Goal: Transaction & Acquisition: Book appointment/travel/reservation

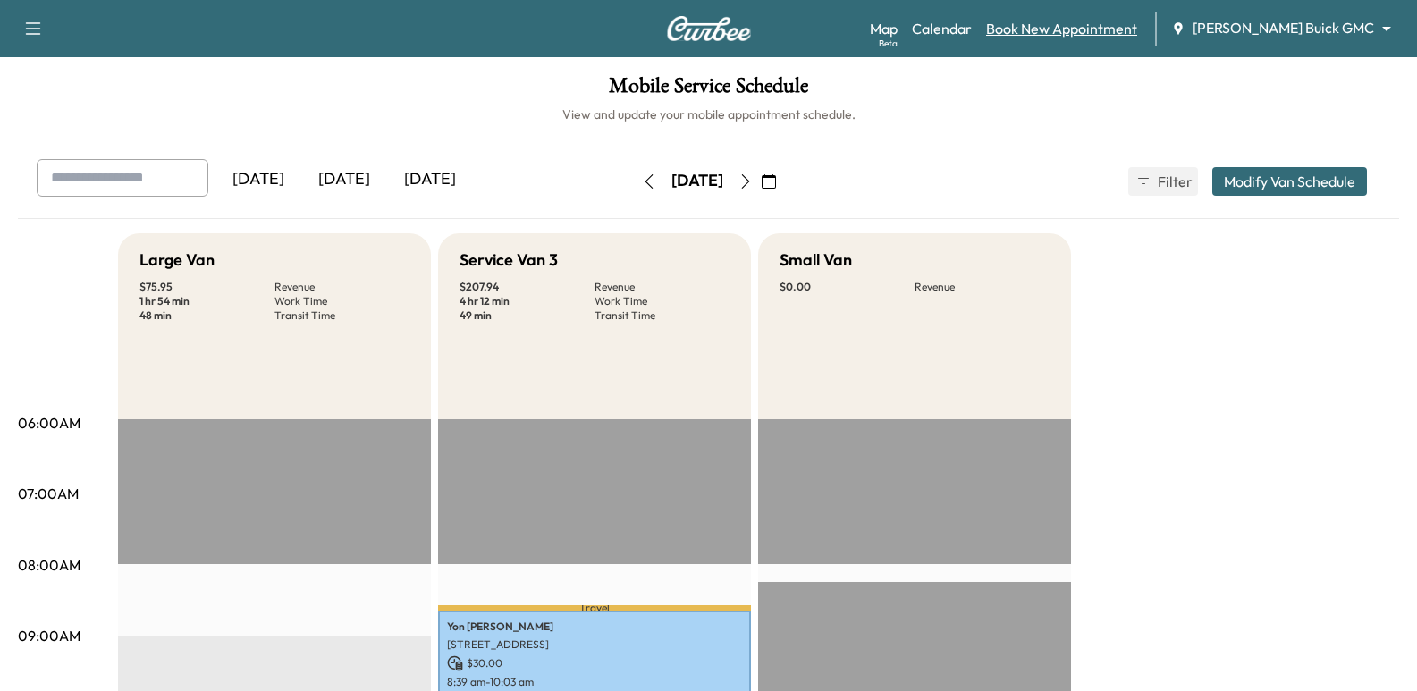
click at [1120, 32] on link "Book New Appointment" at bounding box center [1061, 28] width 151 height 21
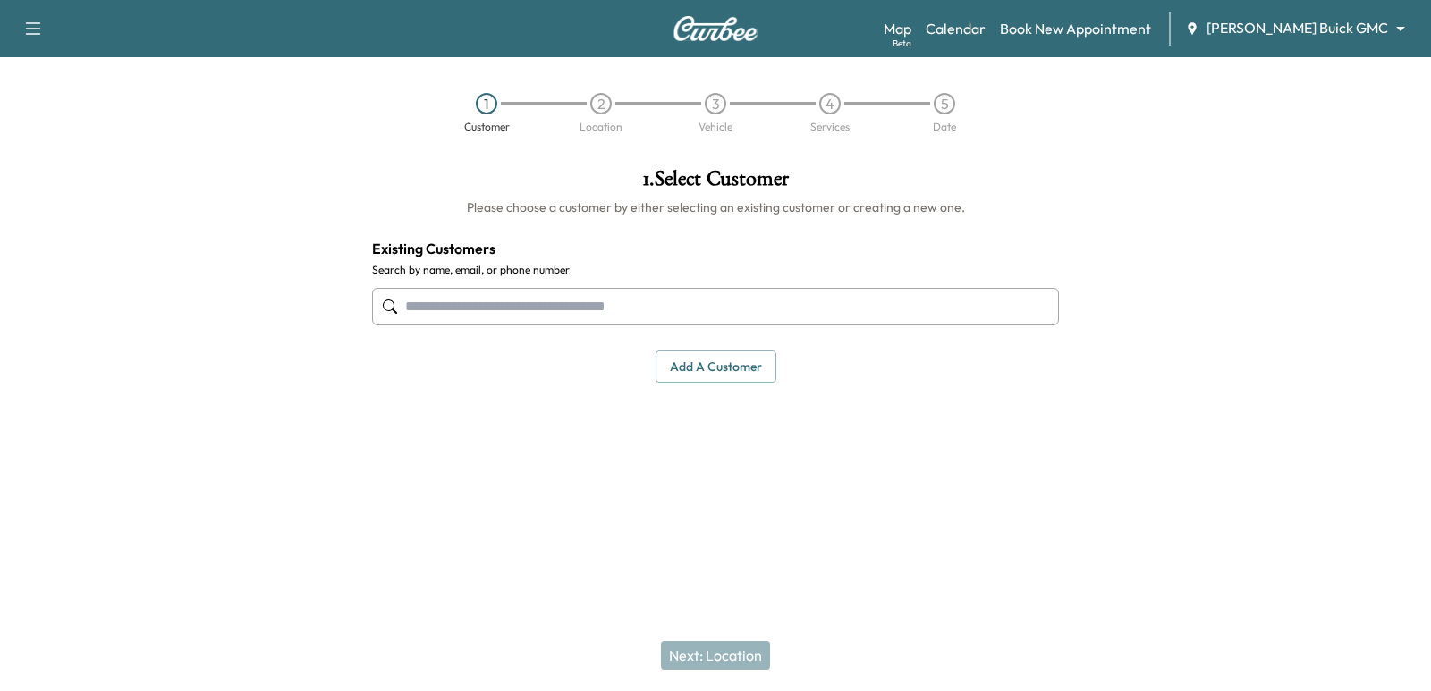
click at [800, 298] on input "text" at bounding box center [715, 307] width 687 height 38
click at [572, 296] on input "text" at bounding box center [715, 307] width 687 height 38
paste input "**********"
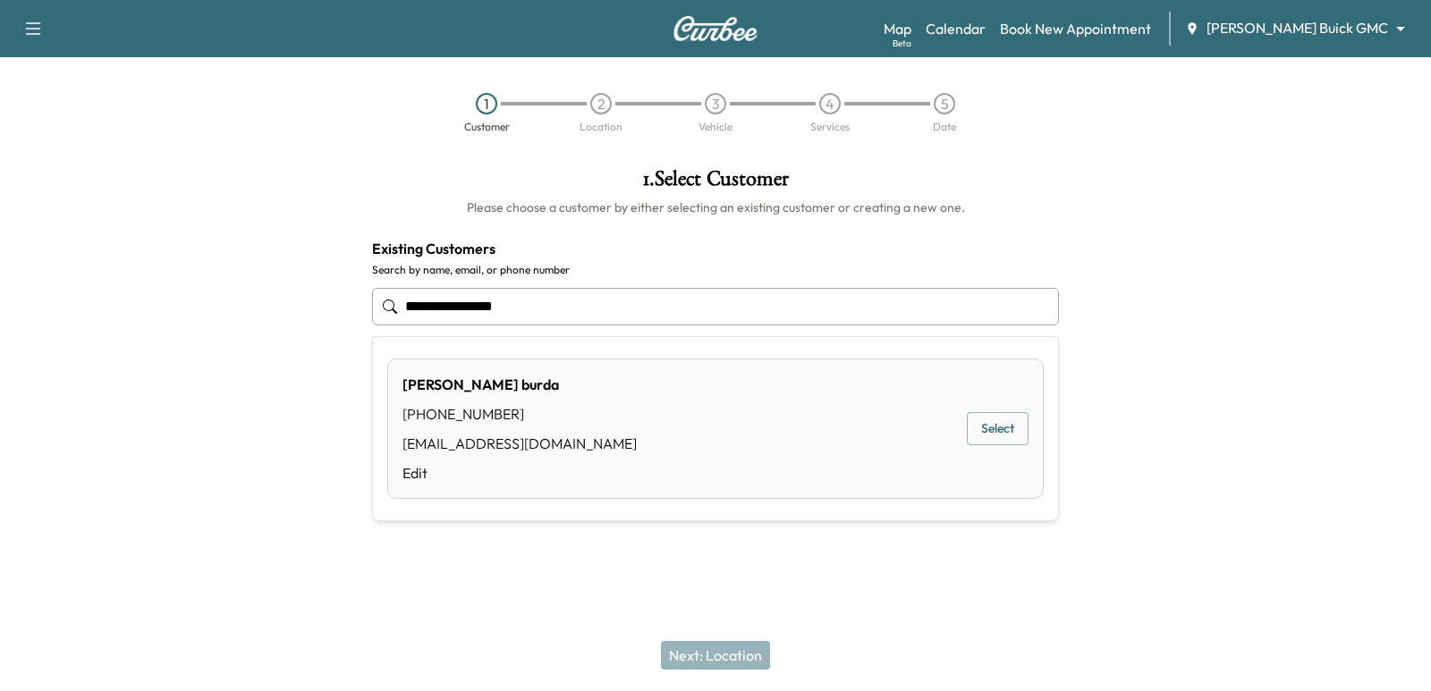
click at [975, 423] on button "Select" at bounding box center [998, 428] width 62 height 33
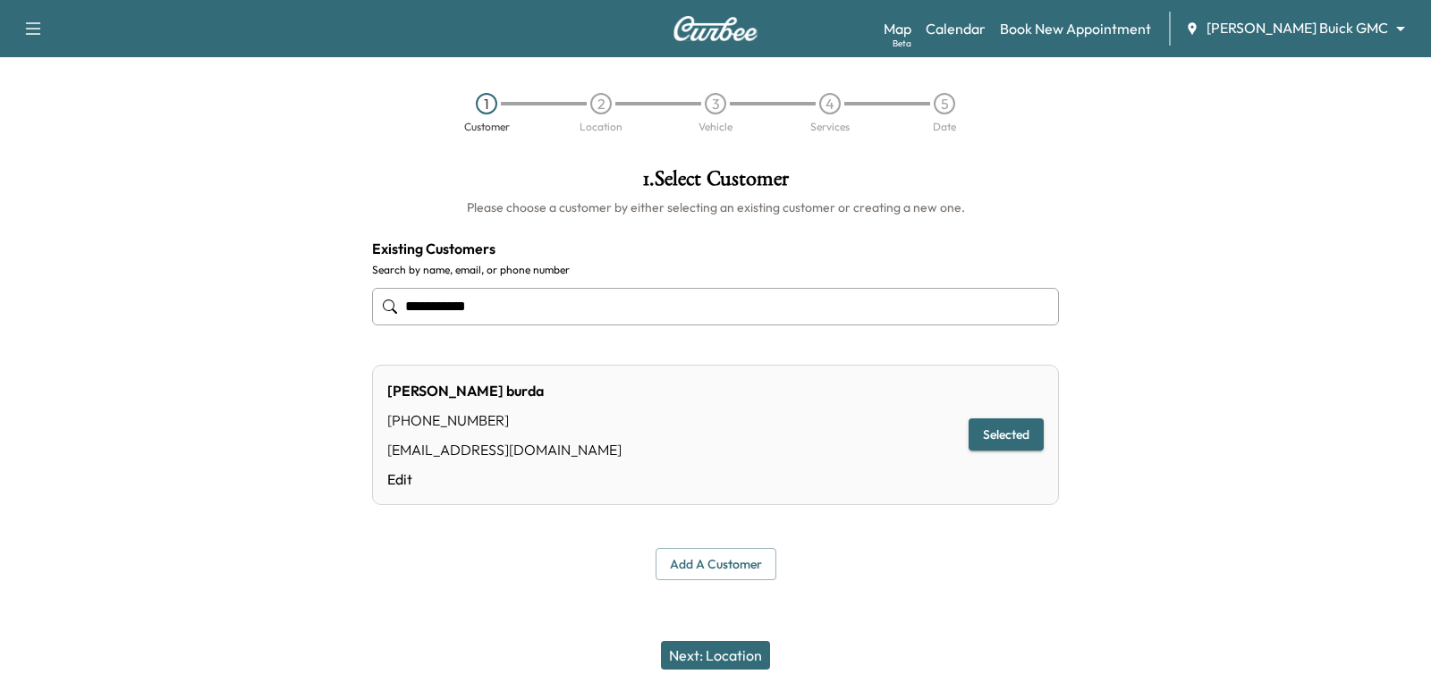
type input "**********"
click at [710, 654] on button "Next: Location" at bounding box center [715, 655] width 109 height 29
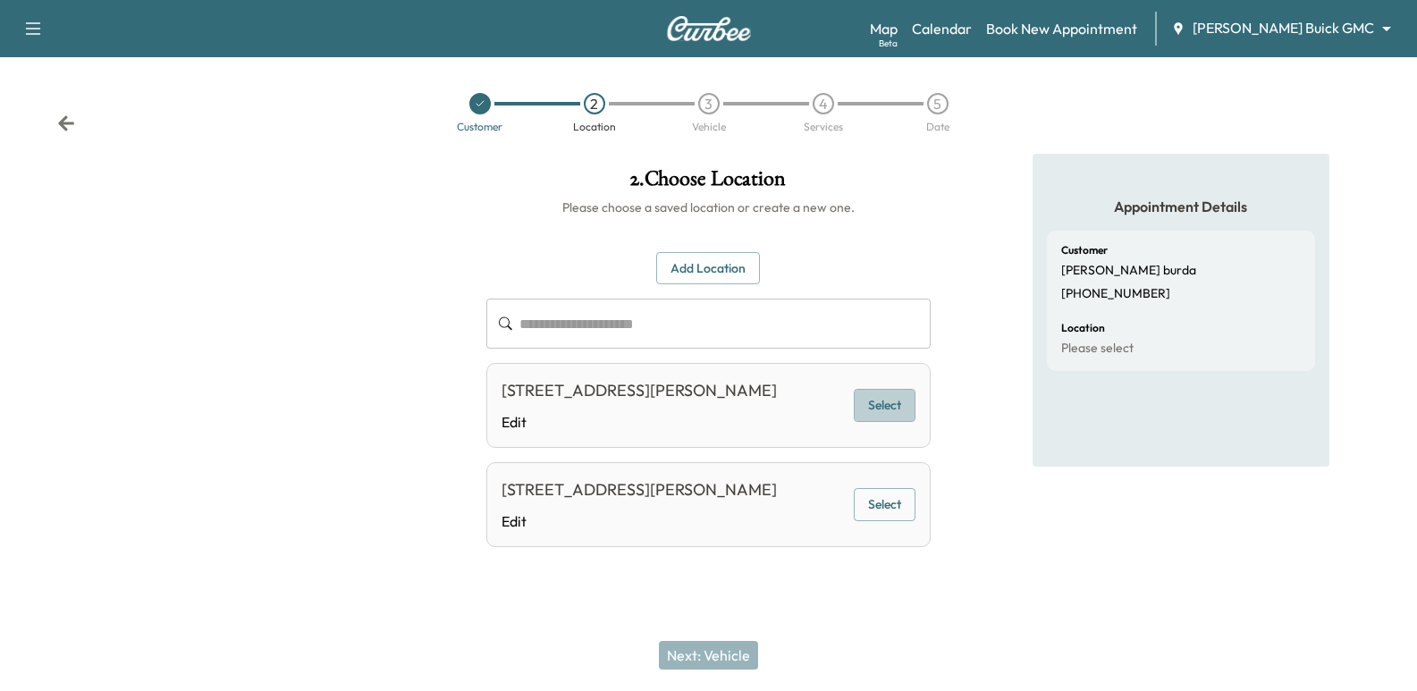
click at [903, 419] on button "Select" at bounding box center [885, 405] width 62 height 33
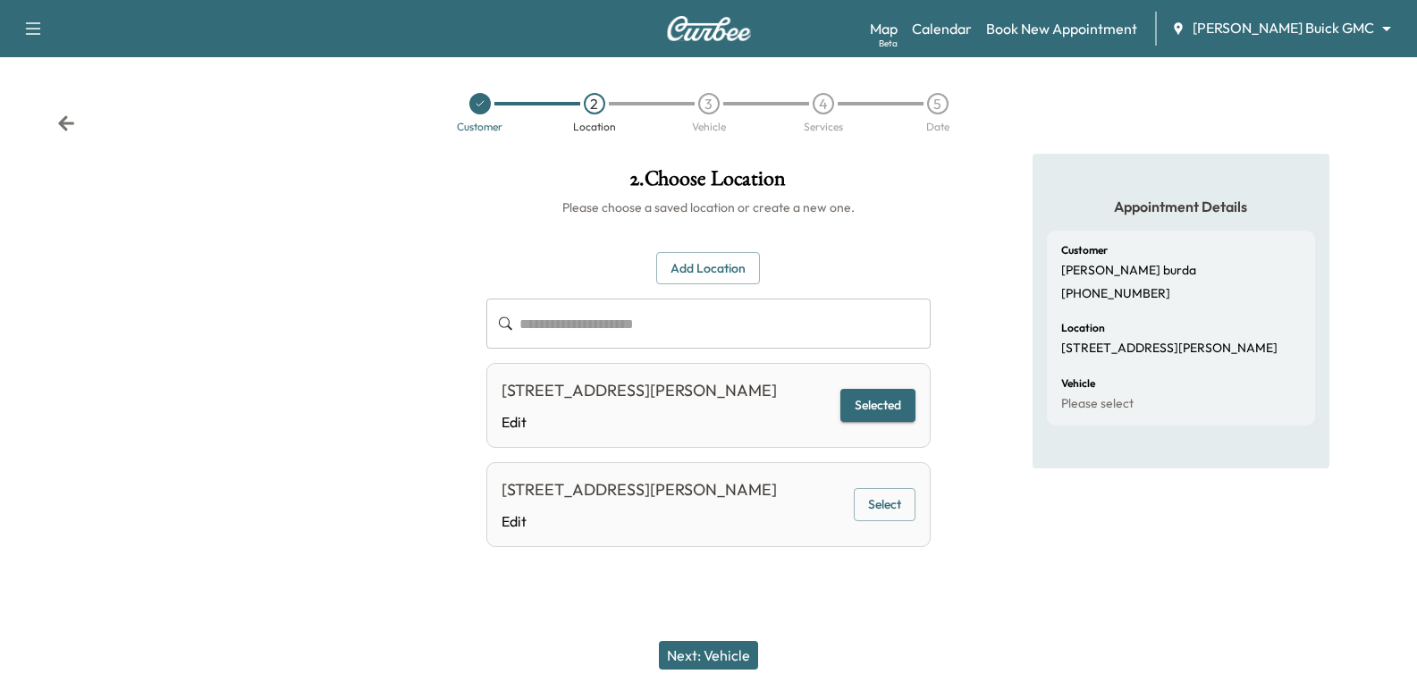
click at [747, 643] on button "Next: Vehicle" at bounding box center [708, 655] width 99 height 29
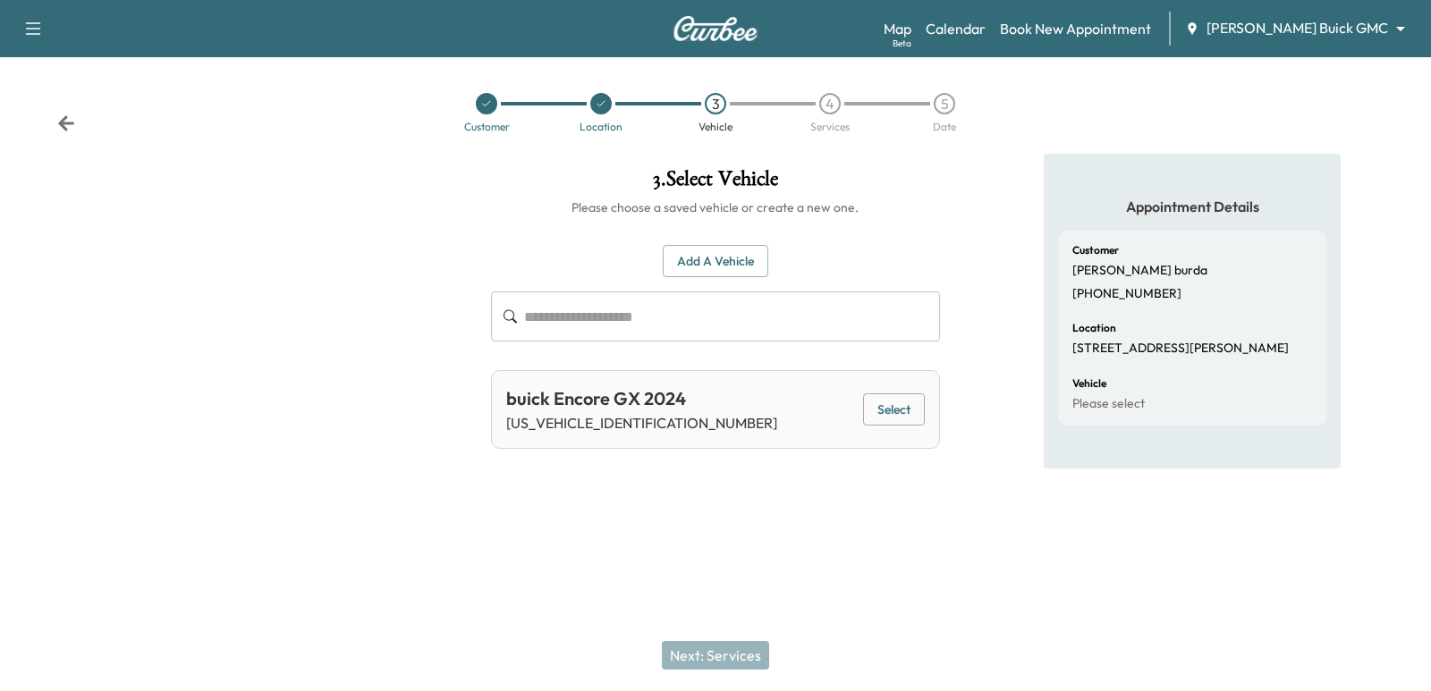
drag, startPoint x: 939, startPoint y: 407, endPoint x: 923, endPoint y: 405, distance: 16.2
click at [936, 407] on div "buick Encore GX 2024 [US_VEHICLE_IDENTIFICATION_NUMBER] Select" at bounding box center [715, 409] width 448 height 79
click at [923, 405] on button "Select" at bounding box center [894, 409] width 62 height 33
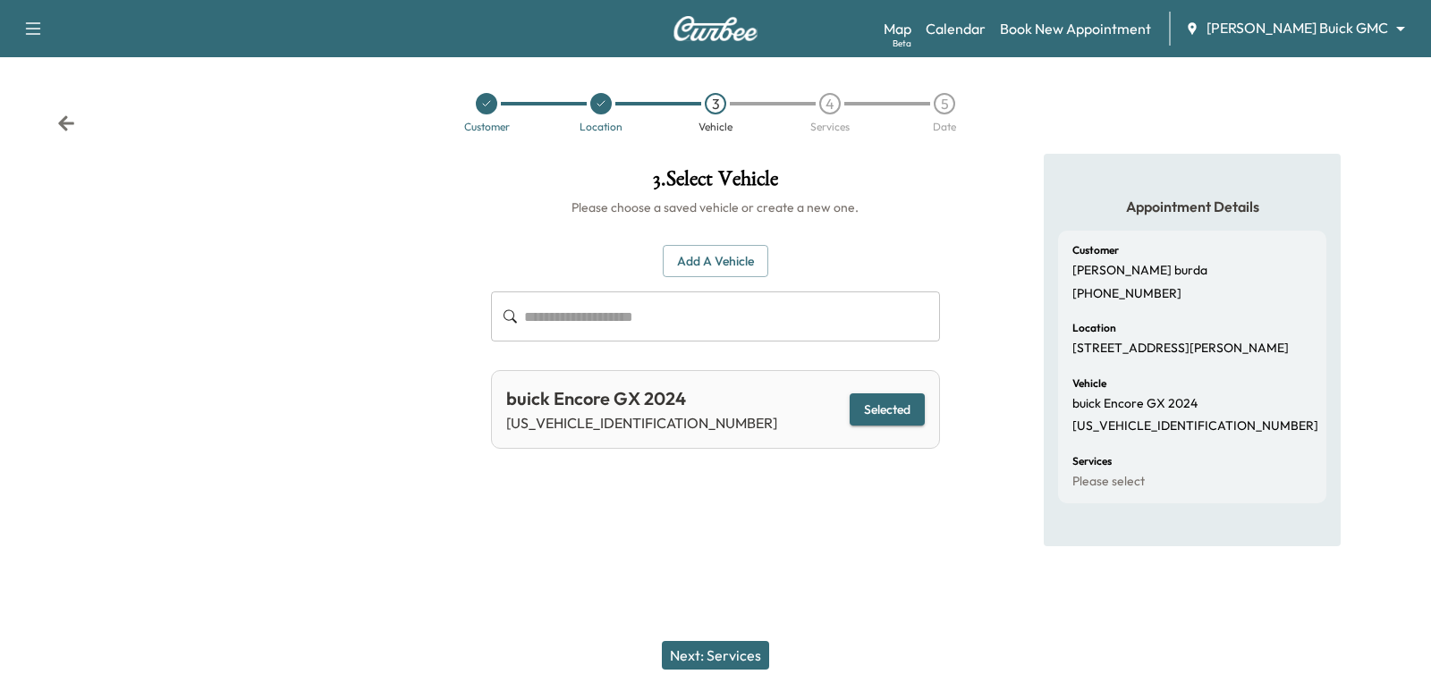
click at [756, 653] on button "Next: Services" at bounding box center [715, 655] width 107 height 29
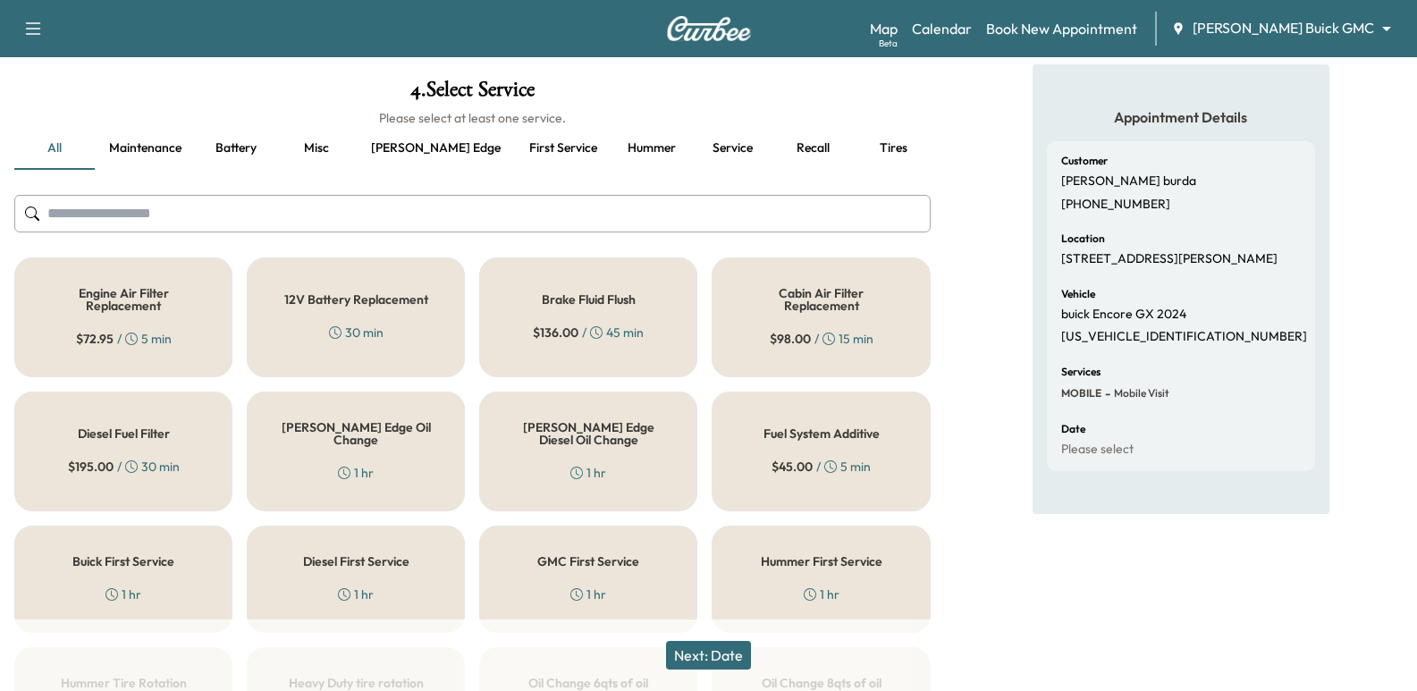
scroll to position [179, 0]
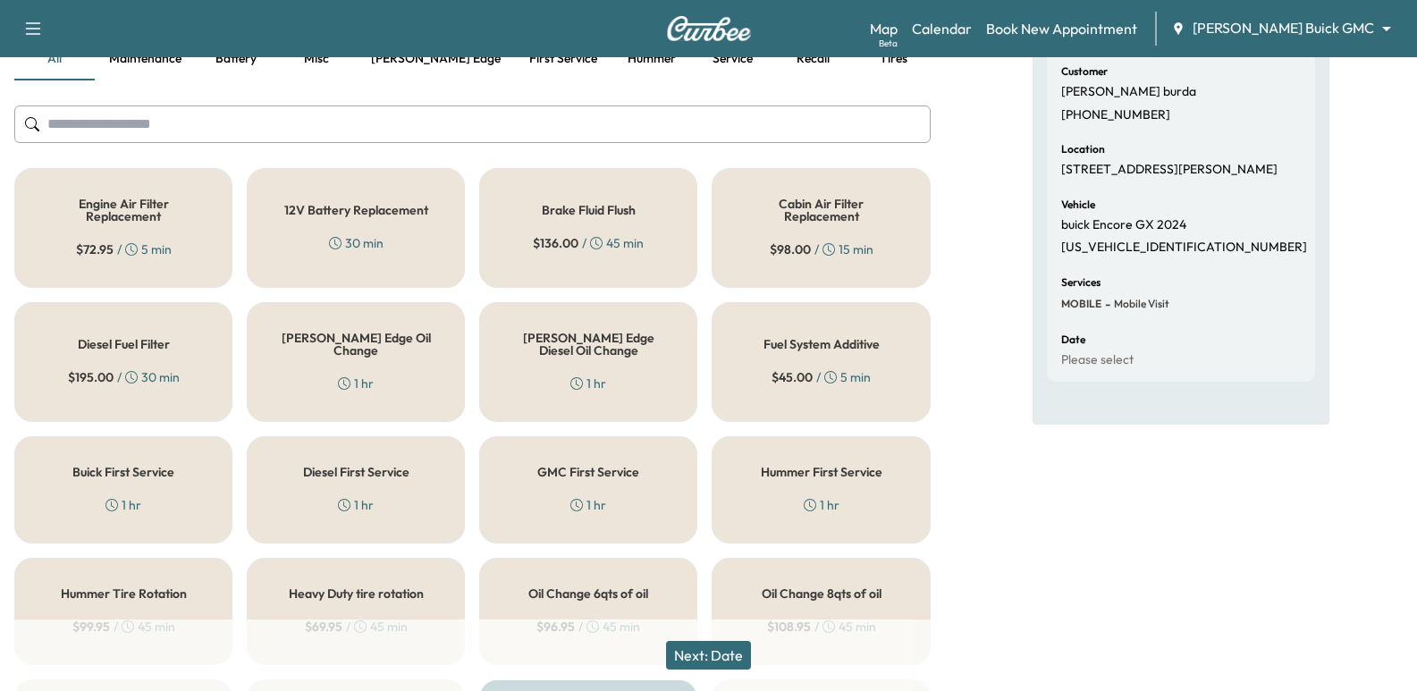
click at [296, 346] on h5 "[PERSON_NAME] Edge Oil Change" at bounding box center [355, 344] width 159 height 25
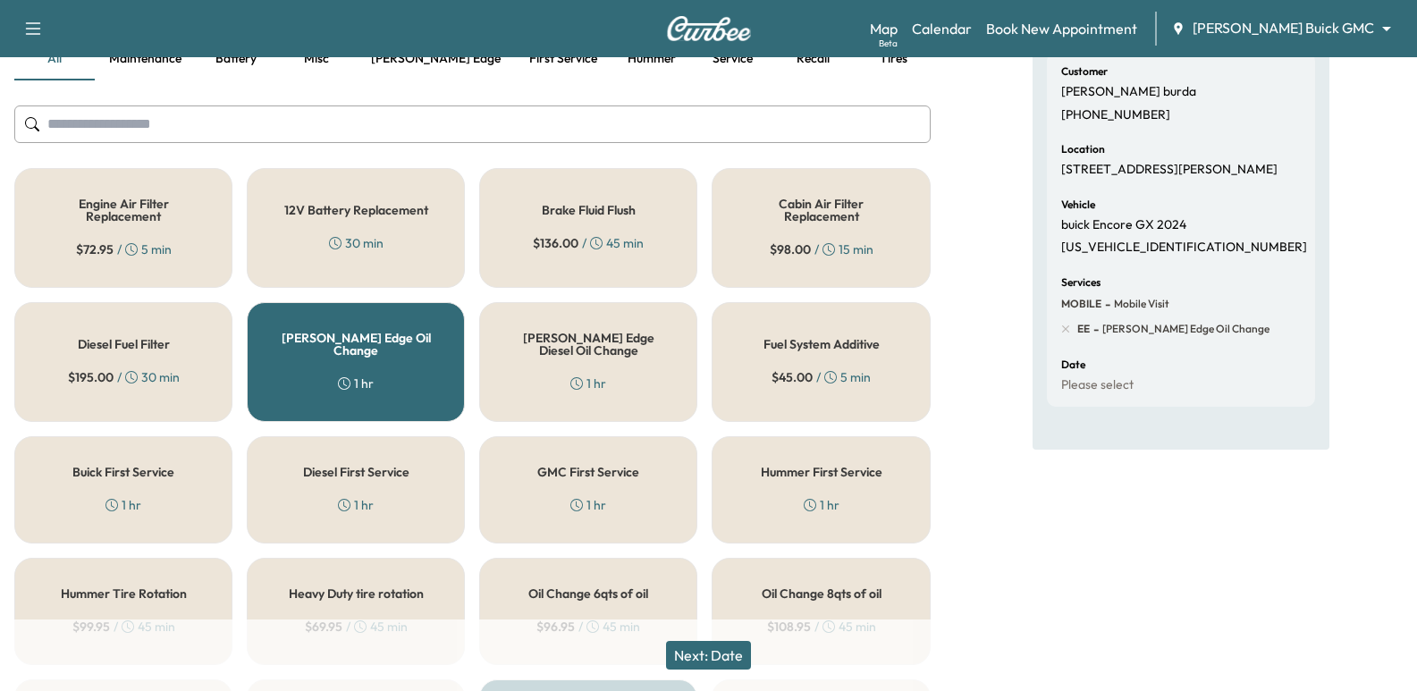
click at [735, 658] on button "Next: Date" at bounding box center [708, 655] width 85 height 29
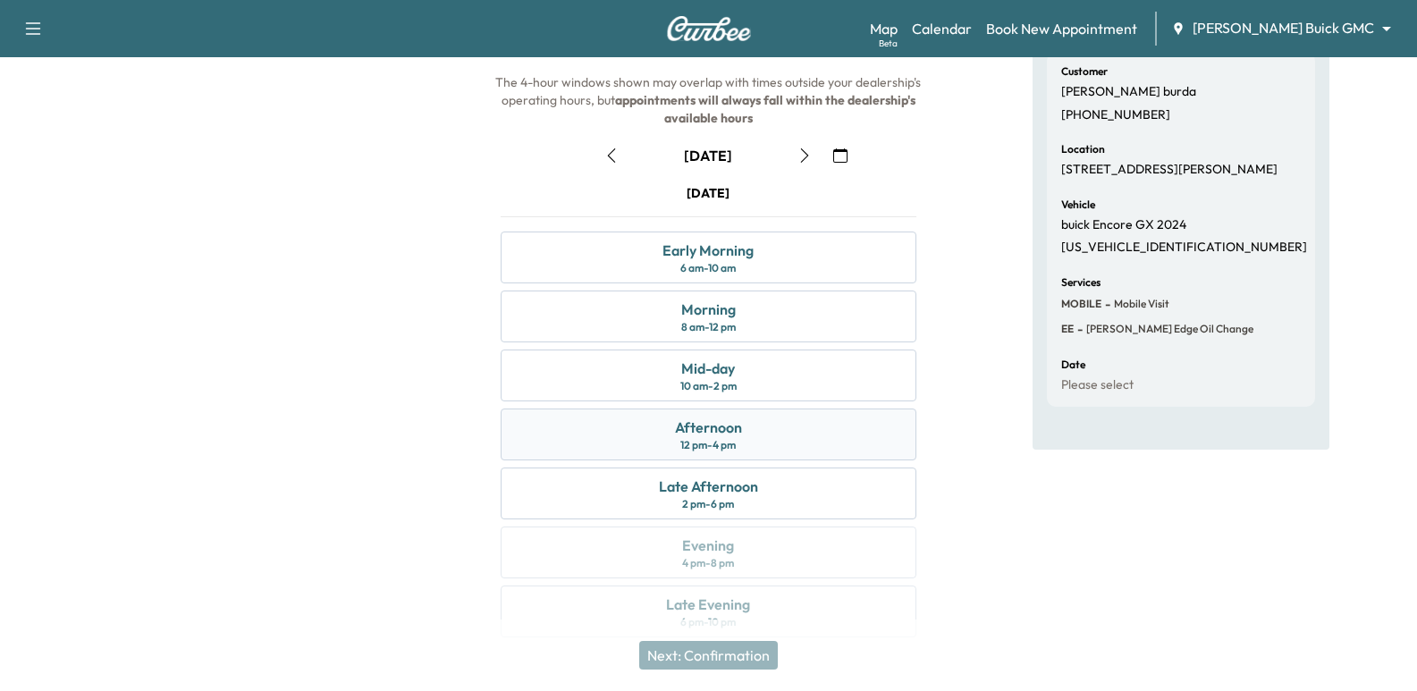
click at [776, 429] on div "Afternoon 12 pm - 4 pm" at bounding box center [708, 435] width 415 height 52
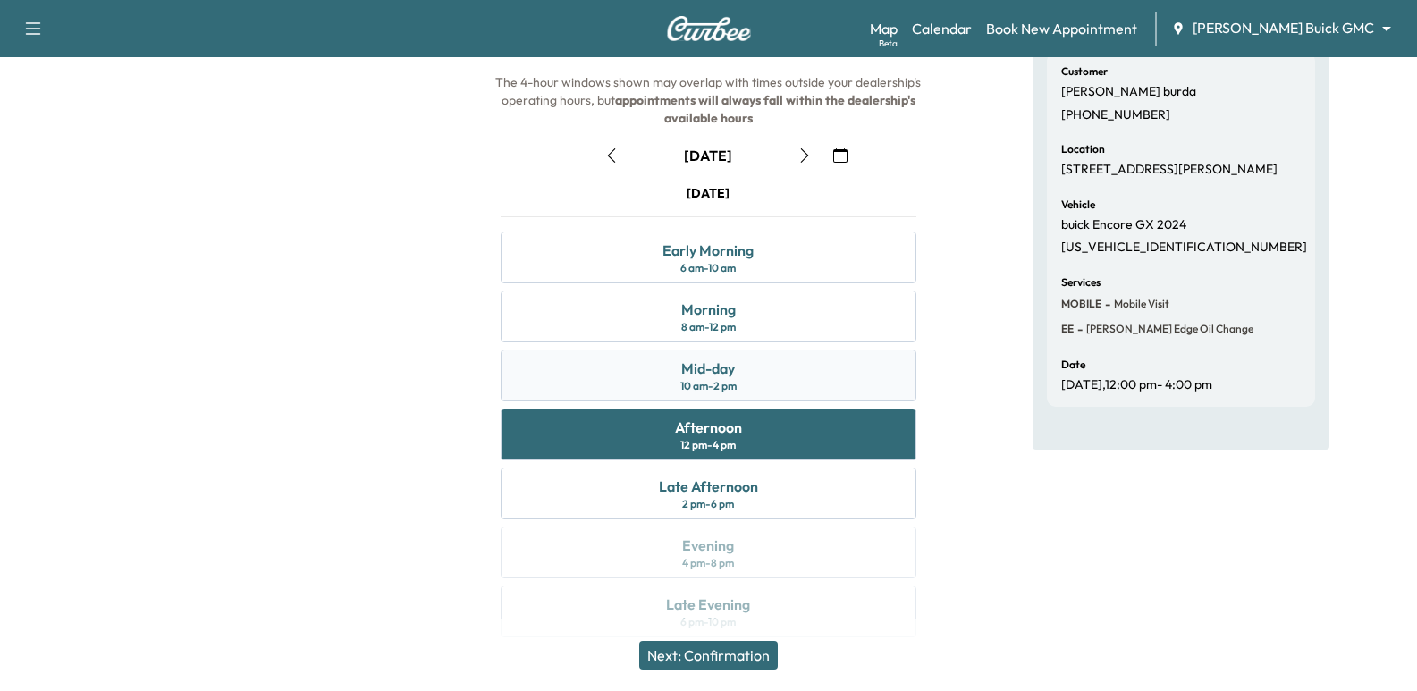
click at [787, 384] on div "Mid-day 10 am - 2 pm" at bounding box center [708, 376] width 415 height 52
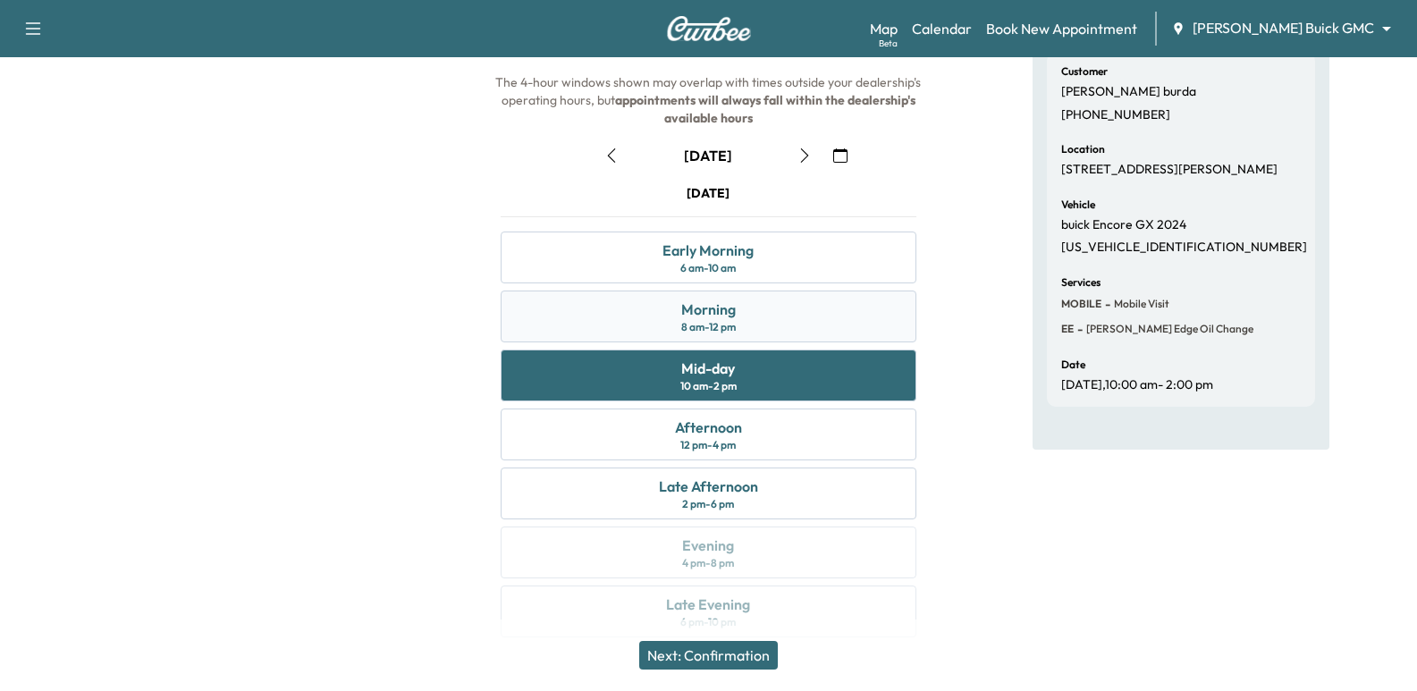
click at [775, 306] on div "Morning 8 am - 12 pm" at bounding box center [708, 317] width 415 height 52
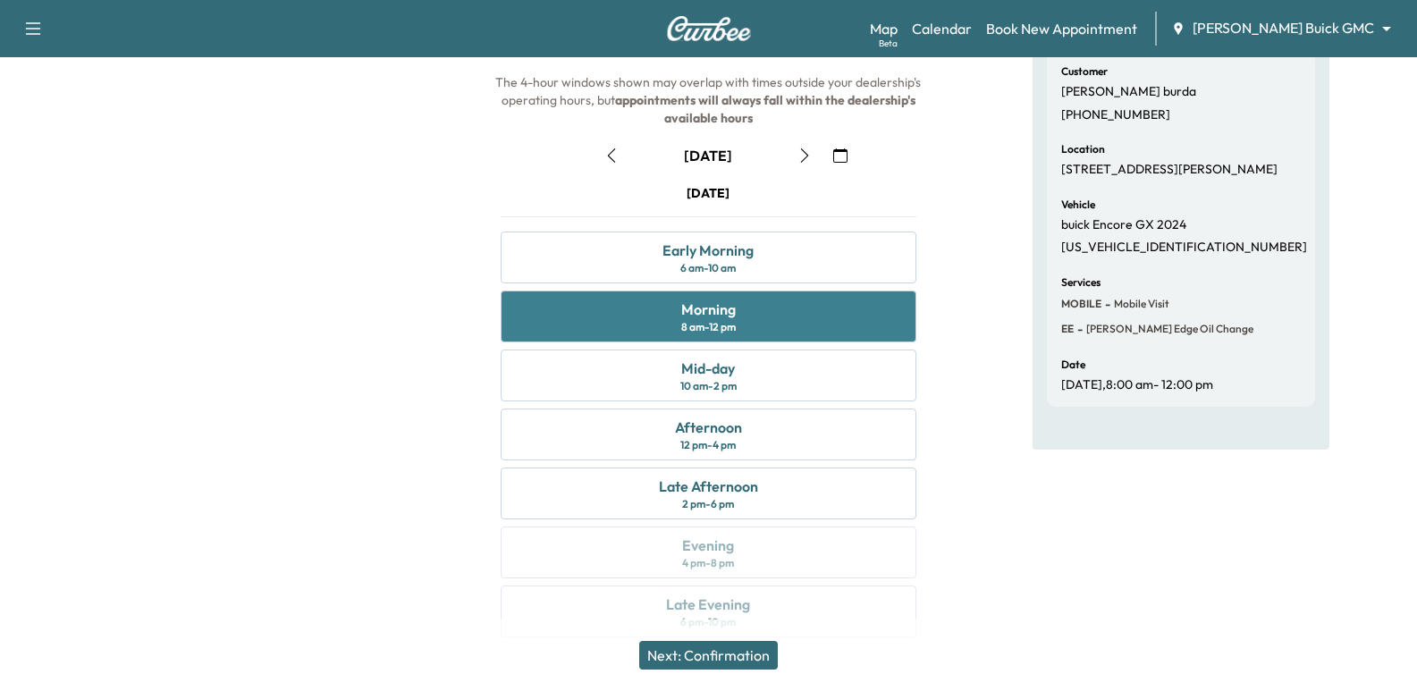
click at [754, 306] on div "Morning 8 am - 12 pm" at bounding box center [708, 317] width 415 height 52
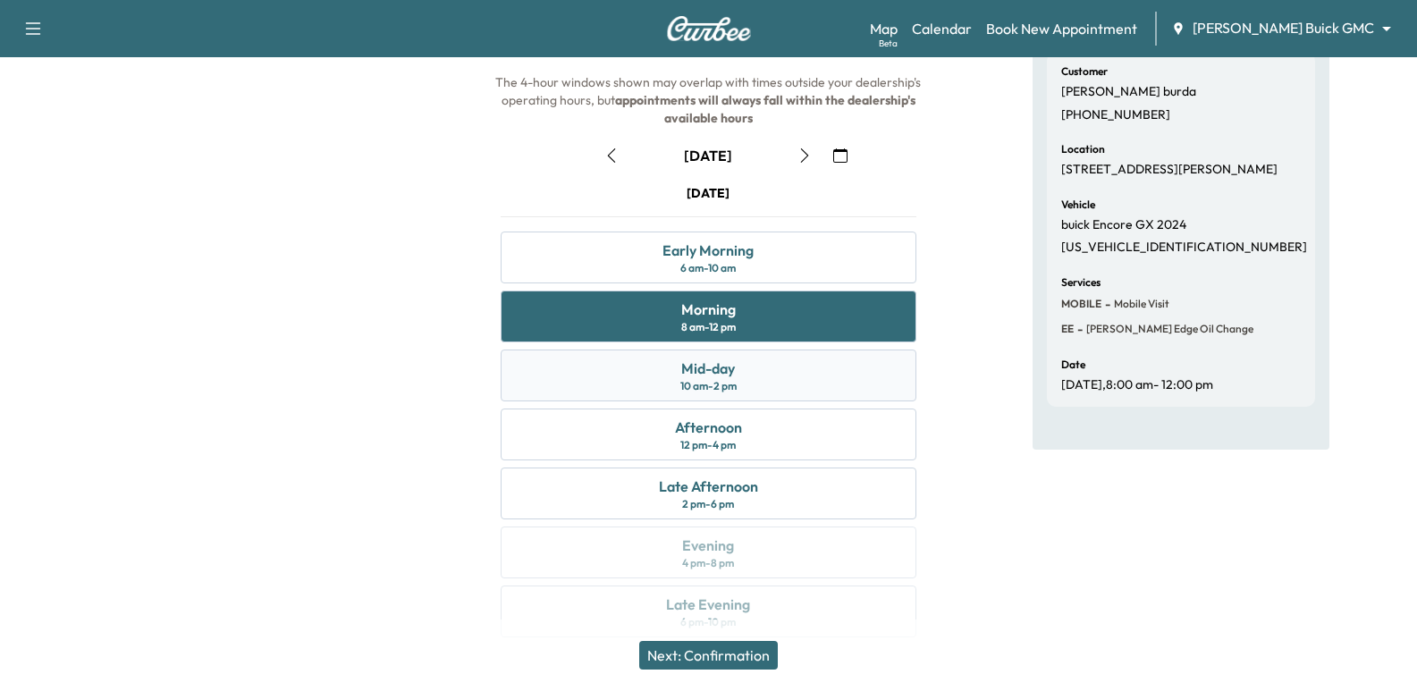
click at [843, 381] on div "Mid-day 10 am - 2 pm" at bounding box center [708, 376] width 415 height 52
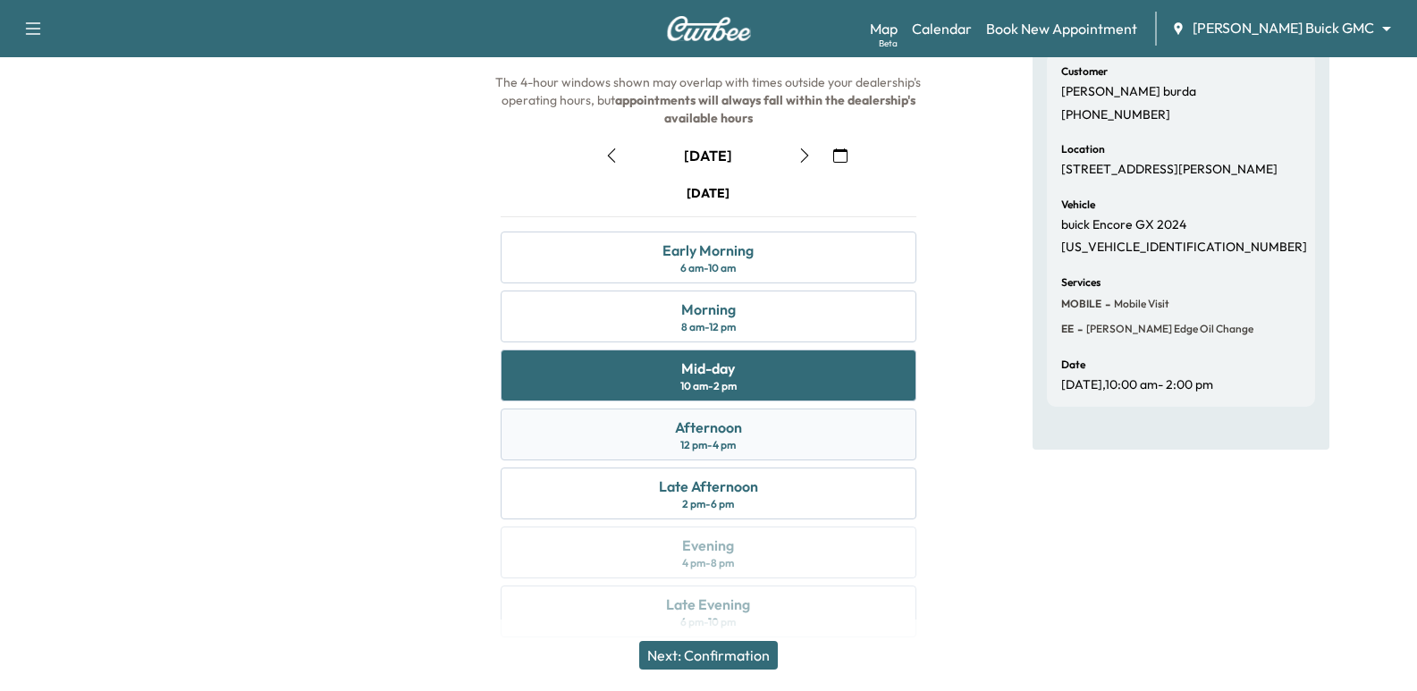
click at [800, 438] on div "Afternoon 12 pm - 4 pm" at bounding box center [708, 435] width 415 height 52
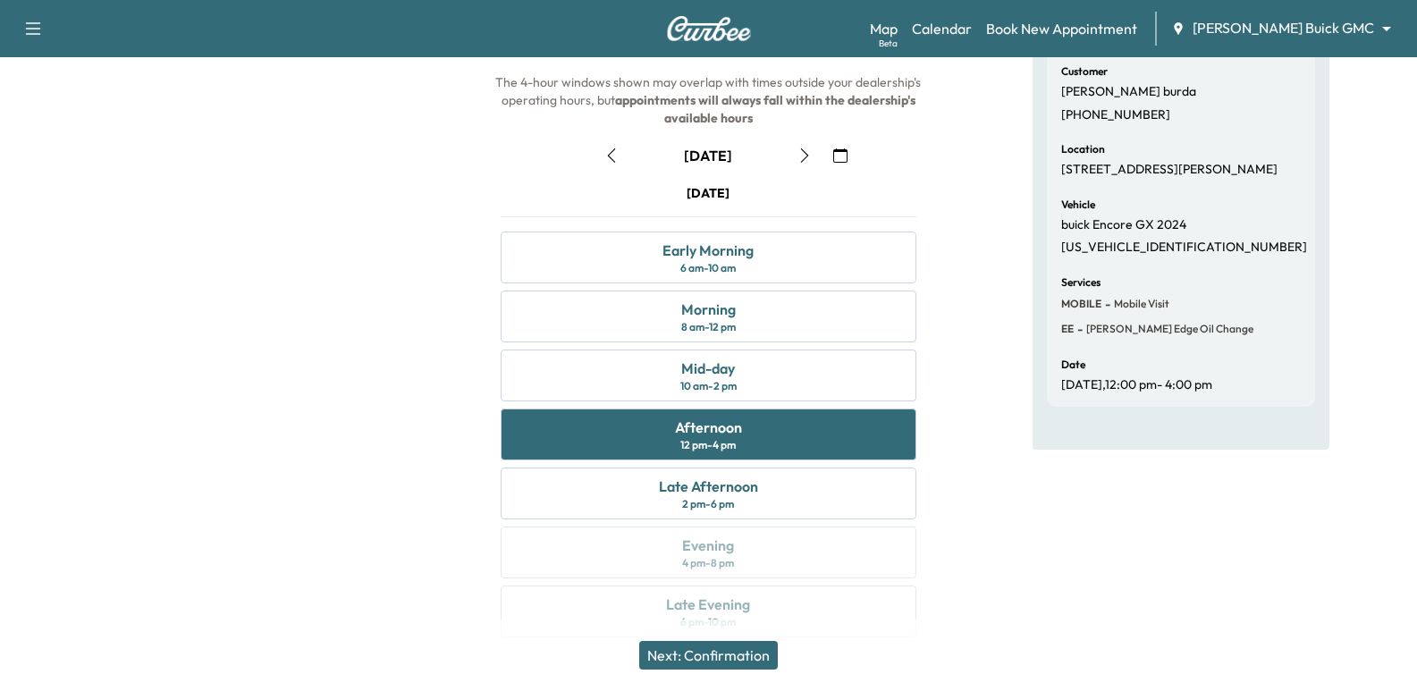
click at [1014, 342] on div "Appointment Details Customer [PERSON_NAME] [PHONE_NUMBER] Location [STREET_ADDR…" at bounding box center [1181, 317] width 472 height 684
click at [733, 649] on button "Next: Confirmation" at bounding box center [708, 655] width 139 height 29
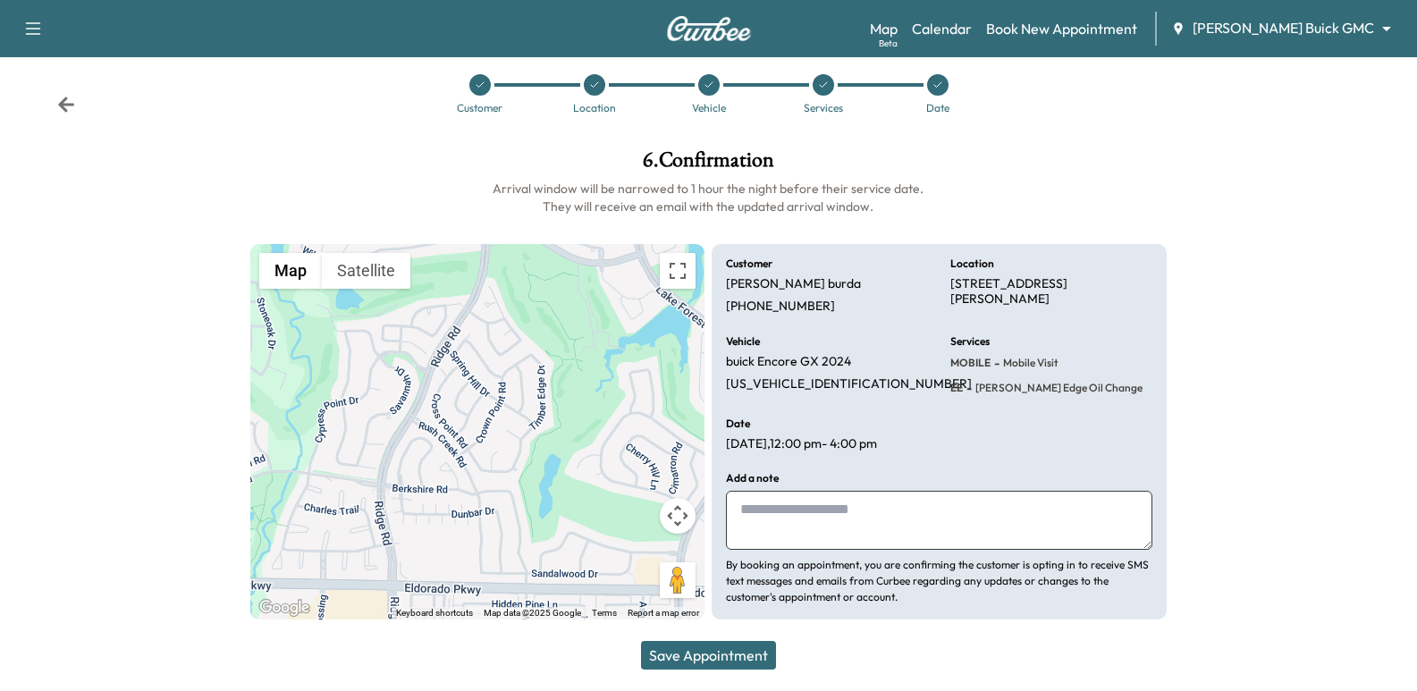
click at [1312, 391] on div at bounding box center [1299, 384] width 236 height 499
drag, startPoint x: 479, startPoint y: 427, endPoint x: 482, endPoint y: 335, distance: 92.1
click at [482, 335] on div "To activate drag with keyboard, press Alt + Enter. Once in keyboard drag state,…" at bounding box center [477, 432] width 454 height 376
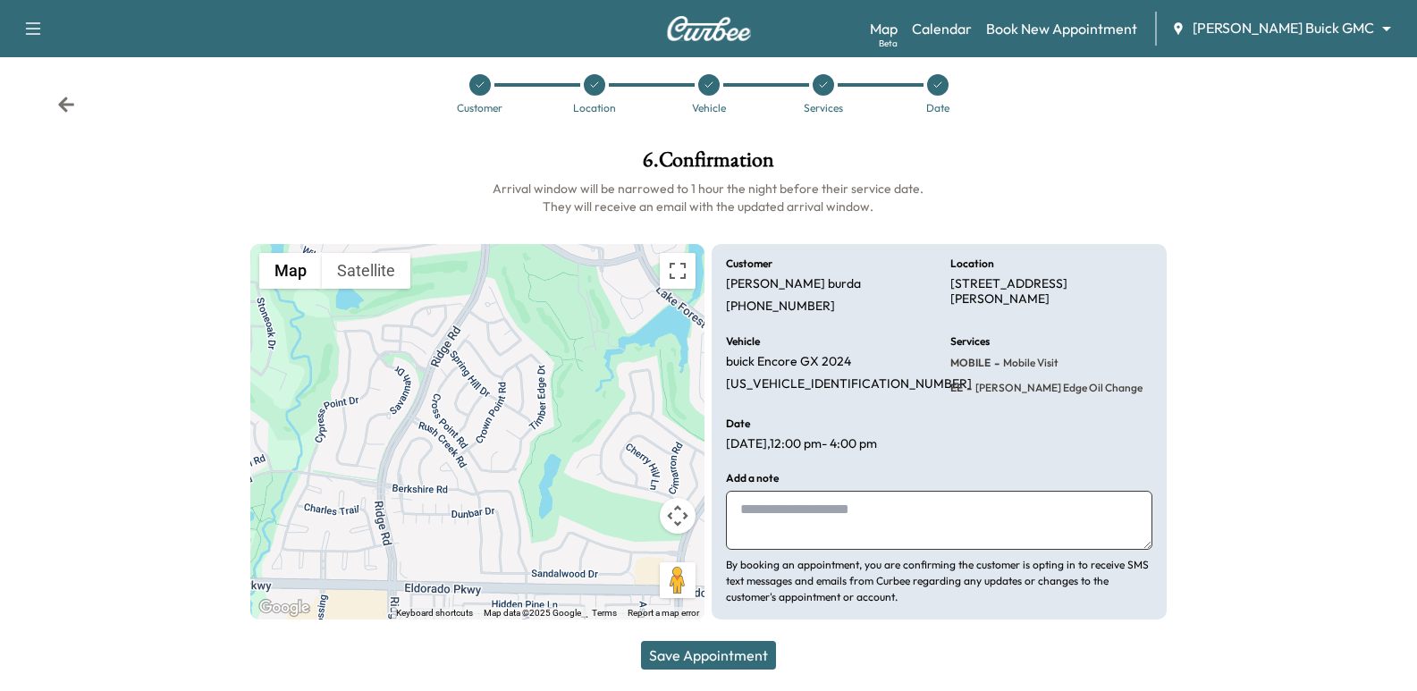
click at [1022, 388] on span "[PERSON_NAME] Edge Oil Change" at bounding box center [1057, 388] width 171 height 14
click at [57, 101] on icon at bounding box center [66, 105] width 18 height 18
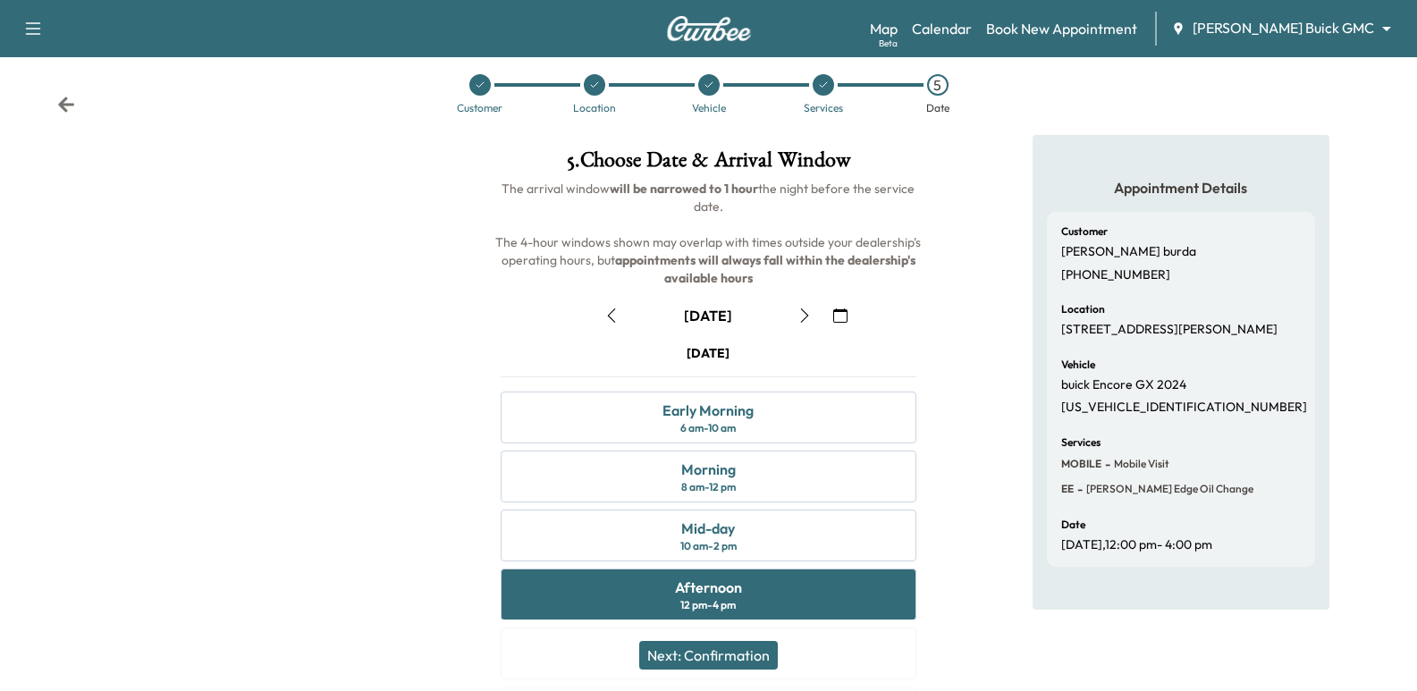
click at [62, 106] on icon at bounding box center [66, 104] width 16 height 15
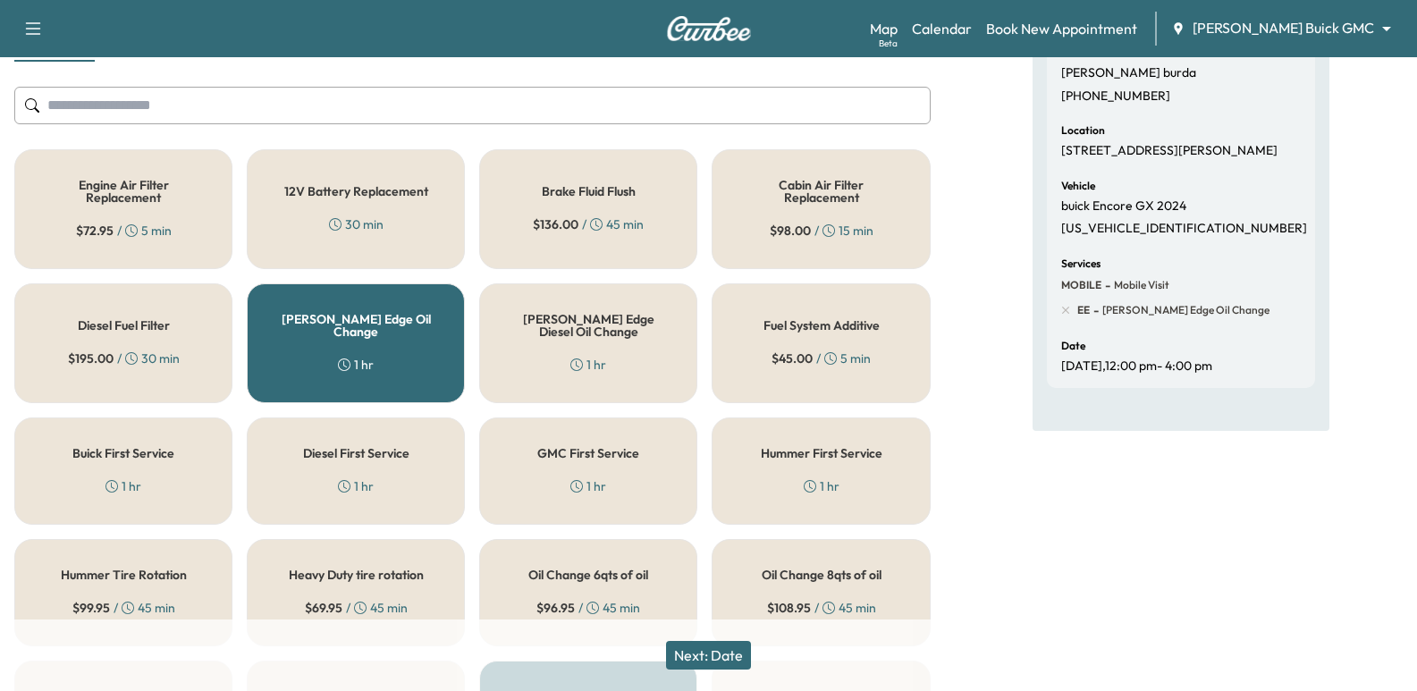
scroll to position [108, 0]
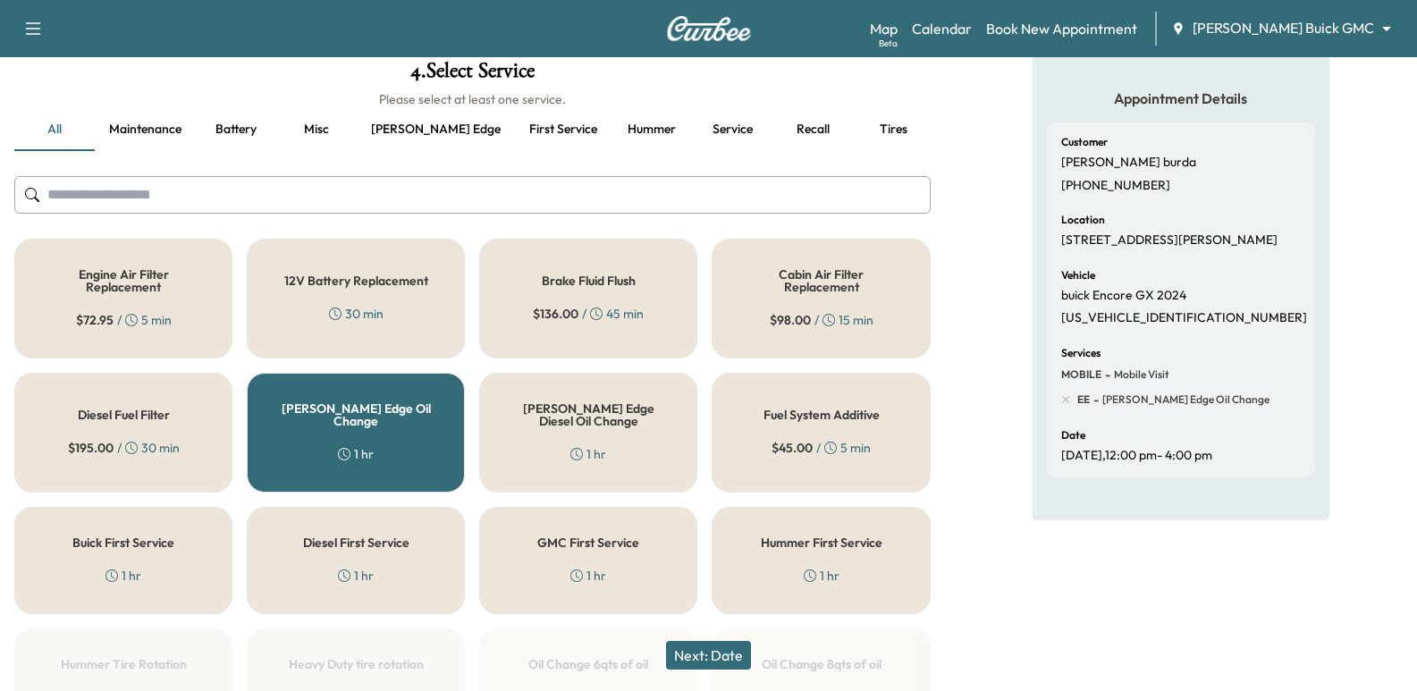
click at [515, 134] on button "First service" at bounding box center [563, 129] width 97 height 43
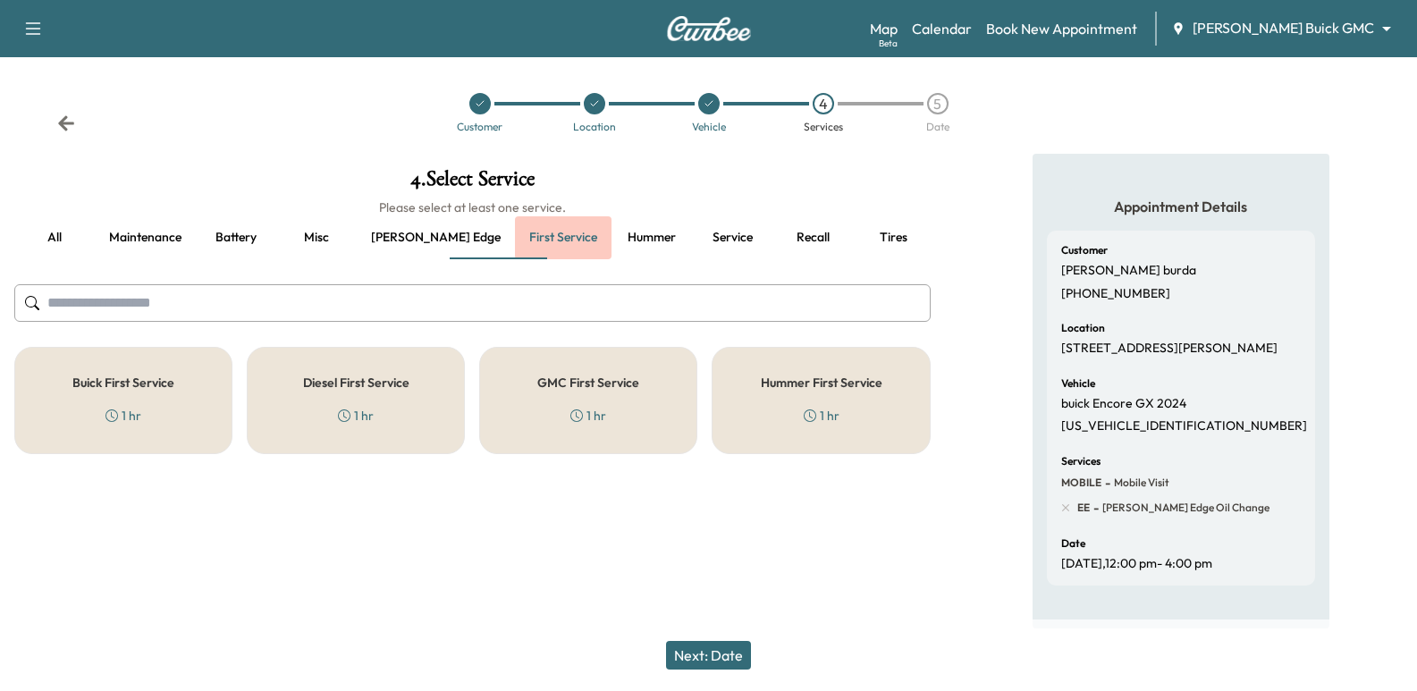
scroll to position [11, 0]
click at [692, 237] on button "Service" at bounding box center [732, 237] width 80 height 43
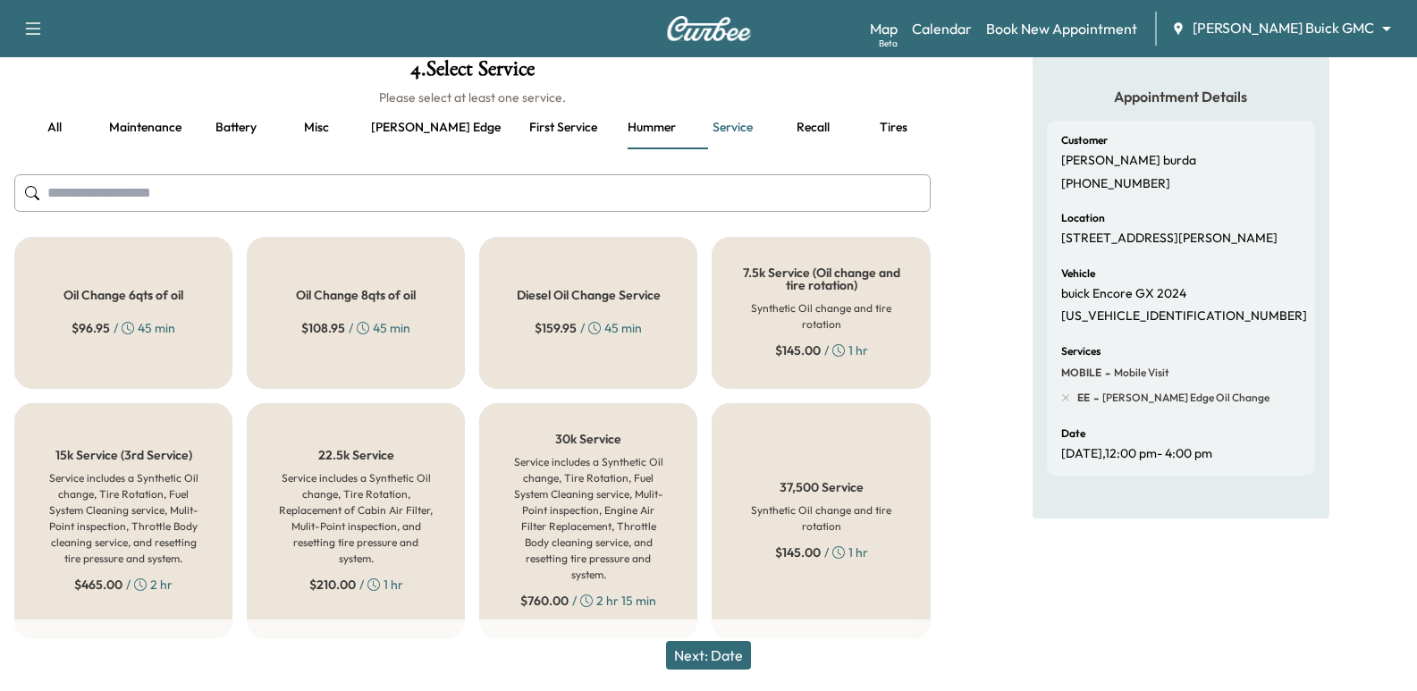
scroll to position [114, 0]
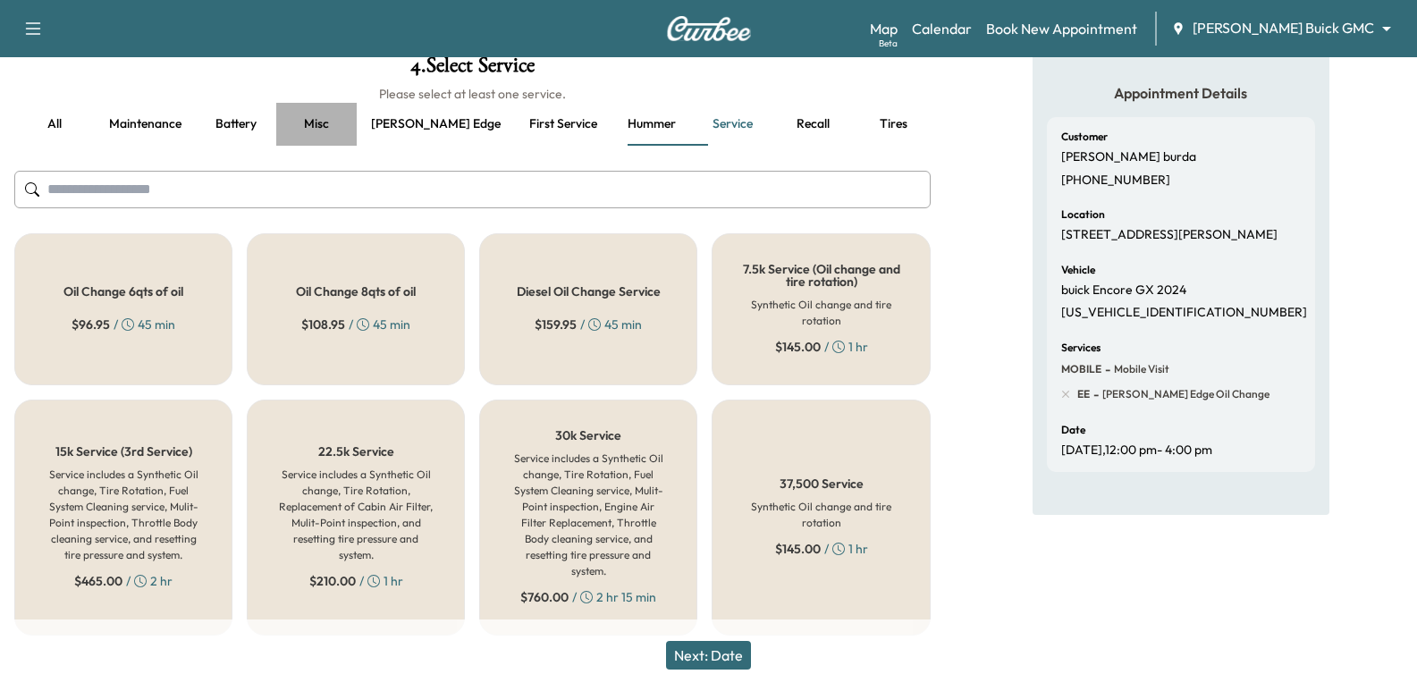
click at [291, 129] on button "Misc" at bounding box center [316, 124] width 80 height 43
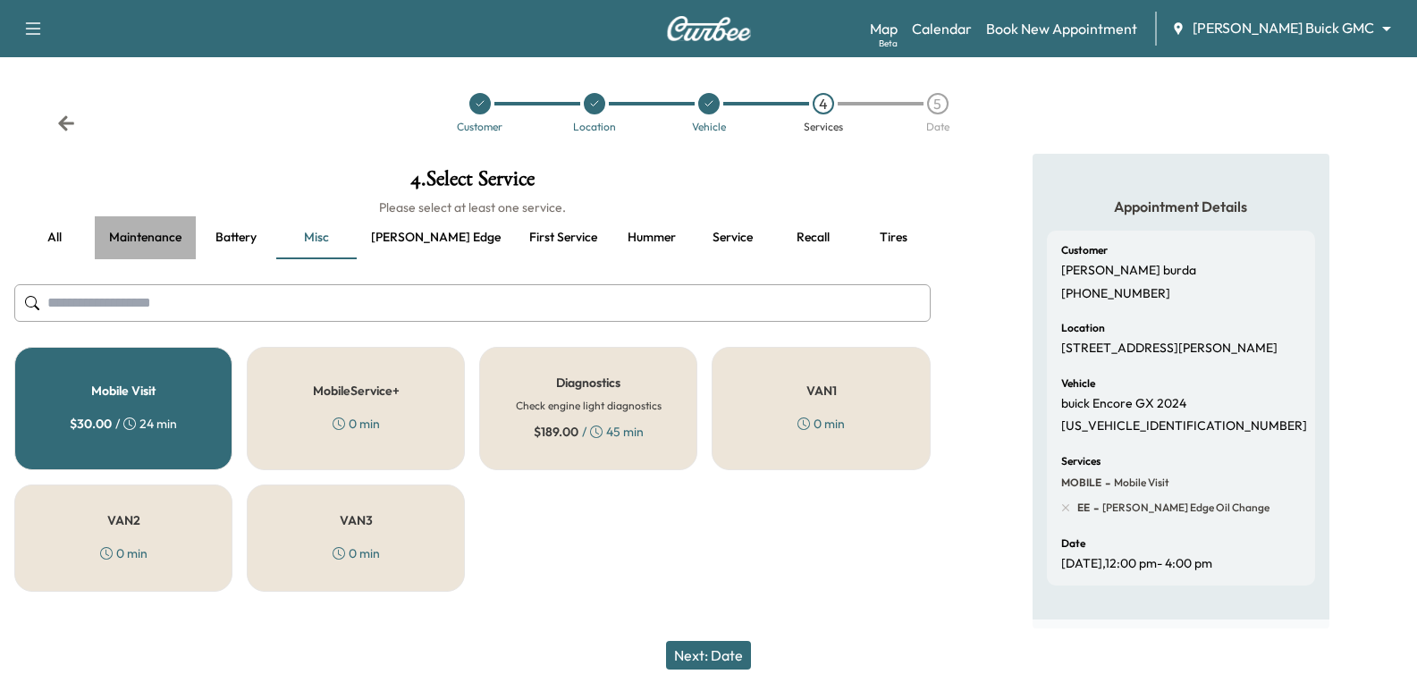
drag, startPoint x: 181, startPoint y: 221, endPoint x: 178, endPoint y: 239, distance: 18.1
click at [180, 221] on button "Maintenance" at bounding box center [145, 237] width 101 height 43
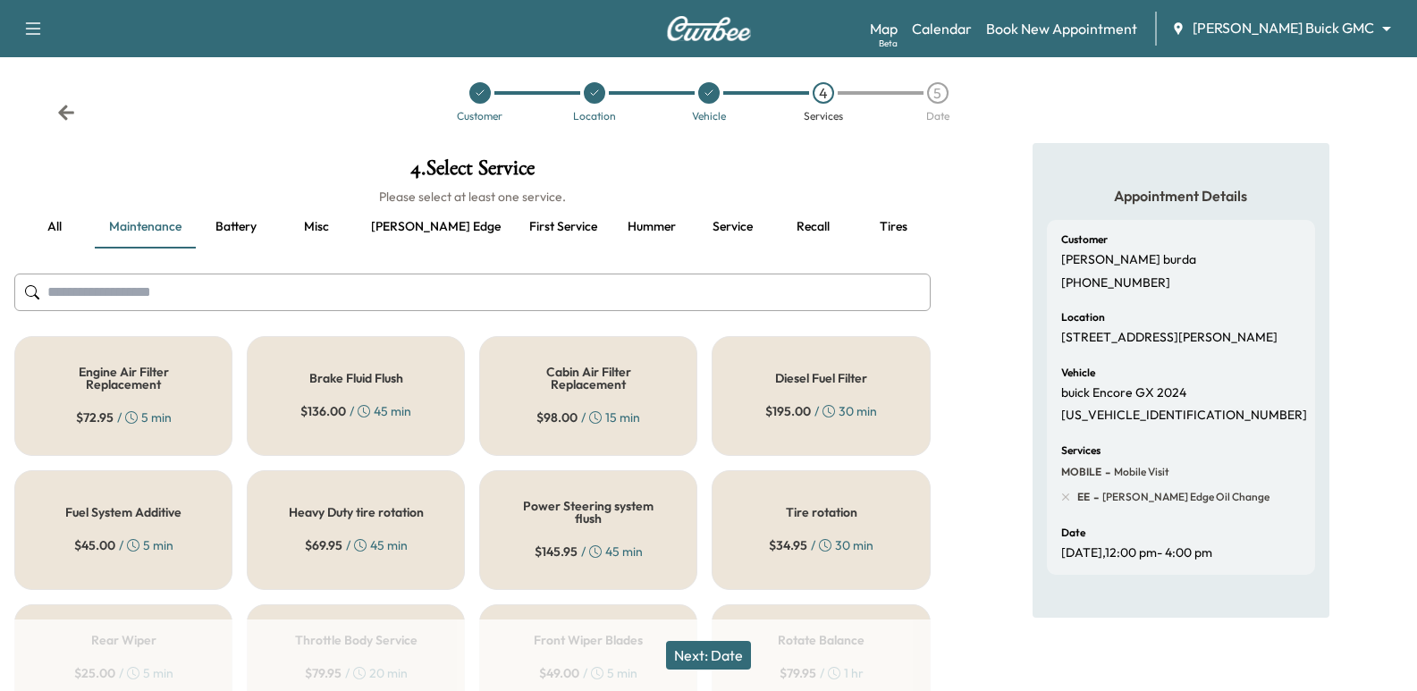
click at [241, 289] on input "text" at bounding box center [472, 293] width 917 height 38
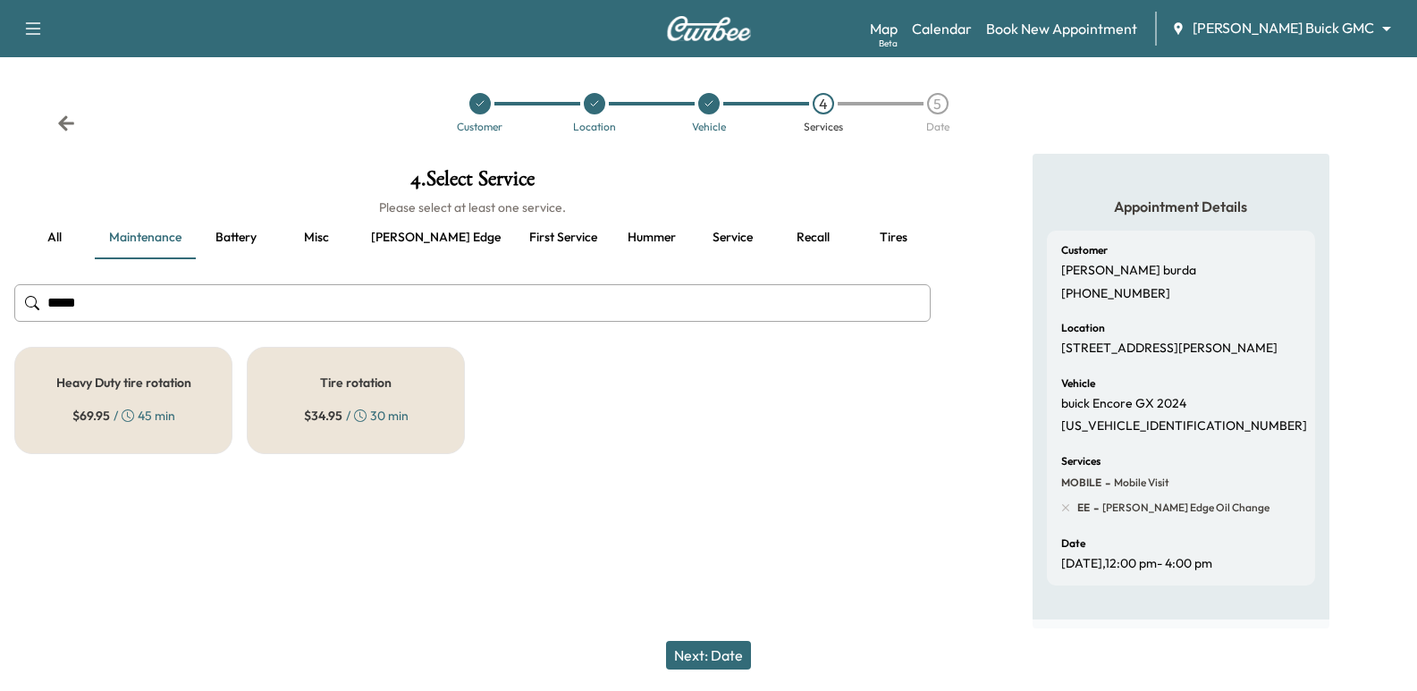
type input "****"
click at [400, 393] on div "Tire rotation $ 34.95 / 30 min" at bounding box center [356, 400] width 218 height 107
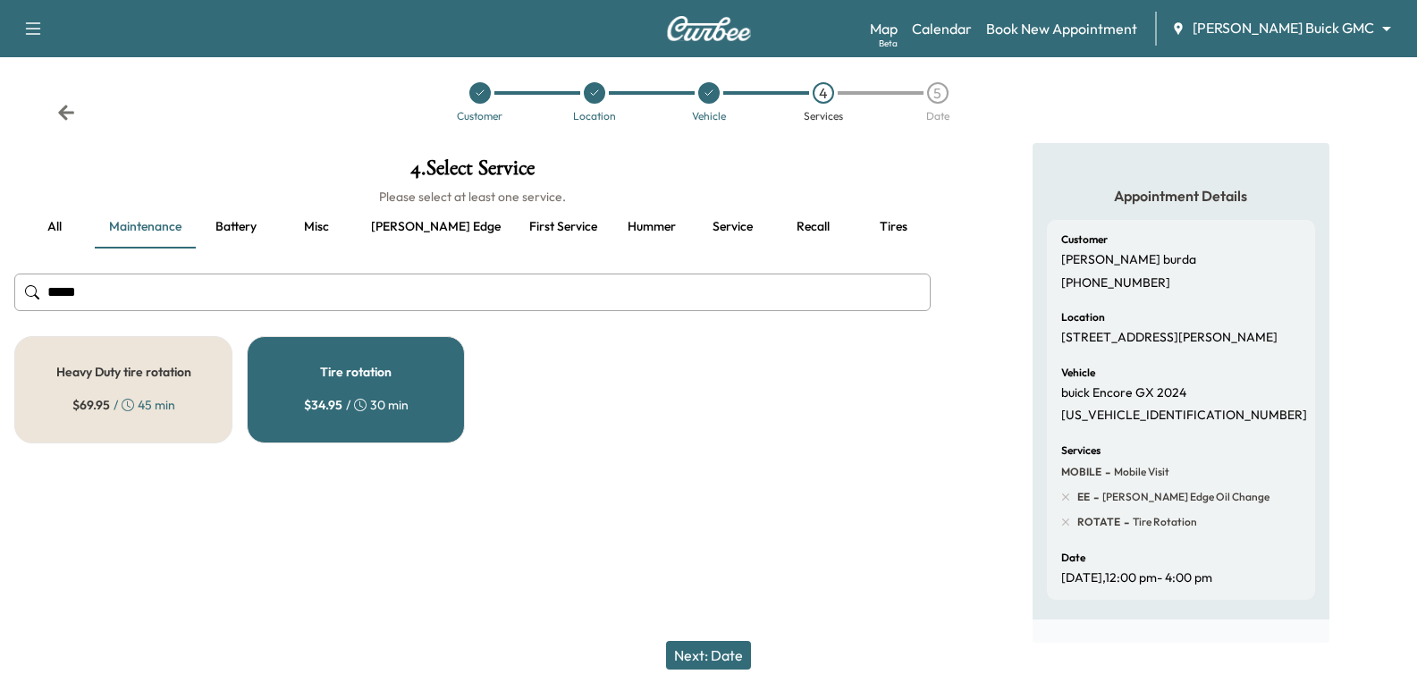
click at [735, 657] on button "Next: Date" at bounding box center [708, 655] width 85 height 29
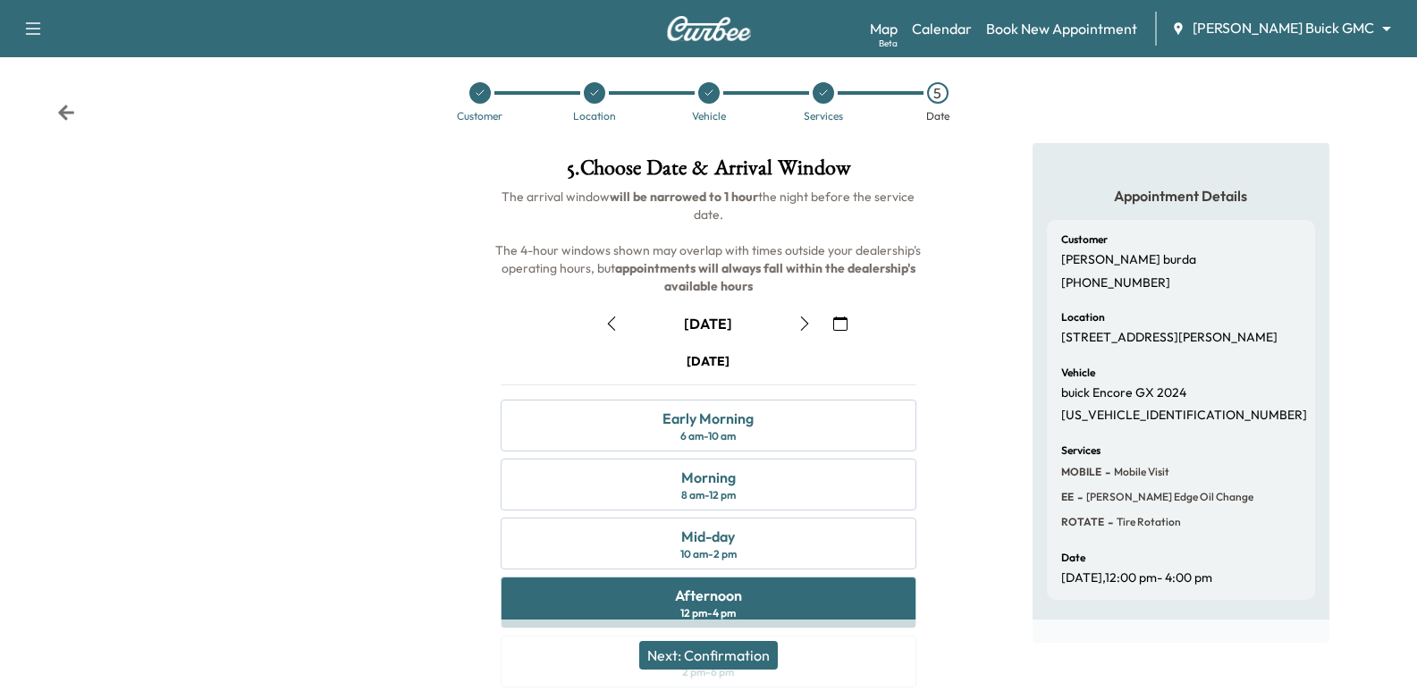
click at [731, 658] on button "Next: Confirmation" at bounding box center [708, 655] width 139 height 29
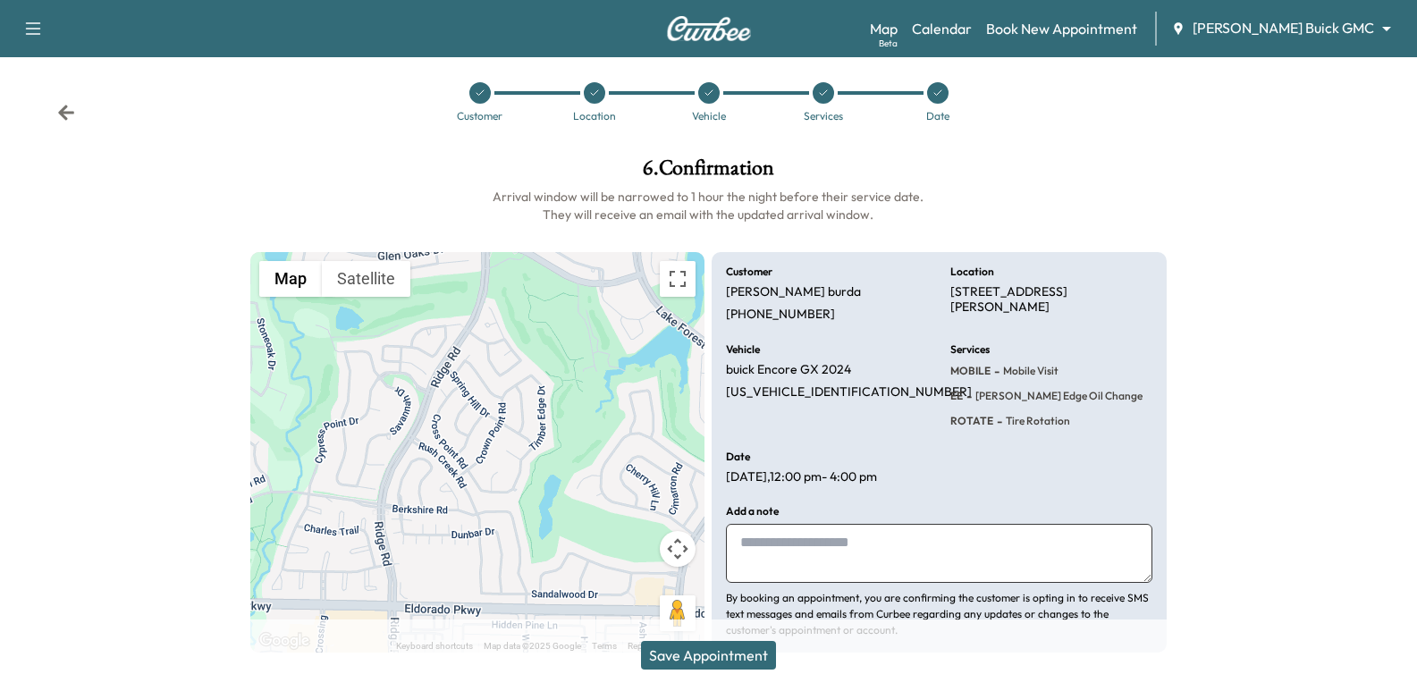
click at [731, 658] on button "Save Appointment" at bounding box center [708, 655] width 135 height 29
